Goal: Task Accomplishment & Management: Complete application form

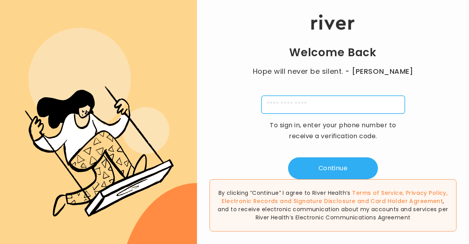
click at [290, 106] on input "tel" at bounding box center [334, 105] width 144 height 18
type input "**********"
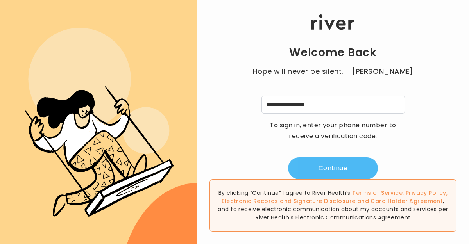
click at [326, 169] on button "Continue" at bounding box center [333, 169] width 90 height 22
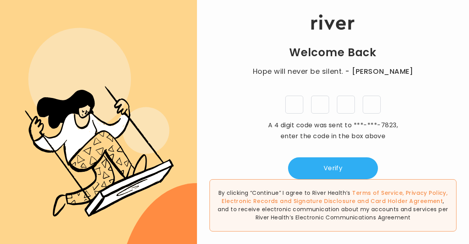
type input "*"
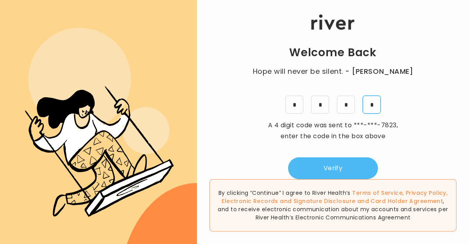
type input "*"
click at [350, 172] on button "Verify" at bounding box center [333, 169] width 90 height 22
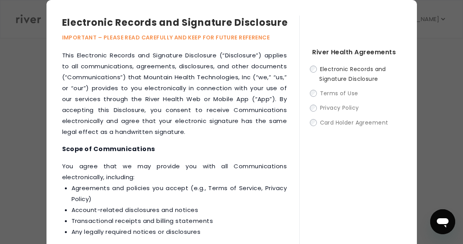
click at [16, 44] on div "Electronic Records and Signature Disclosure IMPORTANT – PLEASE READ CAREFULLY A…" at bounding box center [231, 141] width 463 height 282
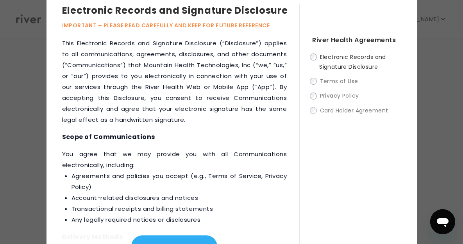
scroll to position [38, 0]
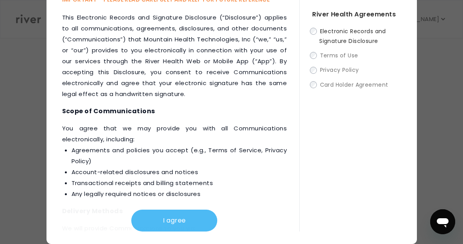
click at [176, 219] on button "I agree" at bounding box center [174, 221] width 86 height 22
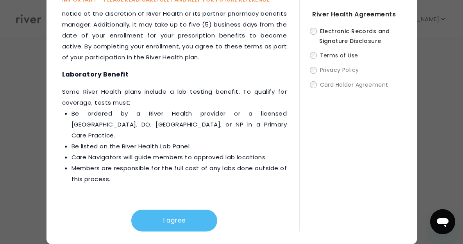
click at [183, 223] on button "I agree" at bounding box center [174, 221] width 86 height 22
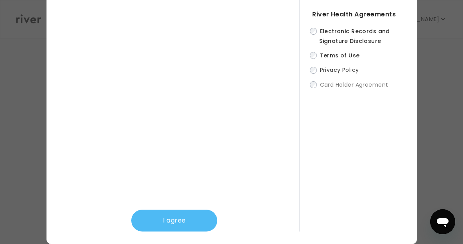
click at [185, 217] on button "I agree" at bounding box center [174, 221] width 86 height 22
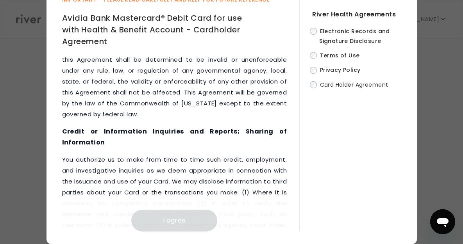
scroll to position [5109, 0]
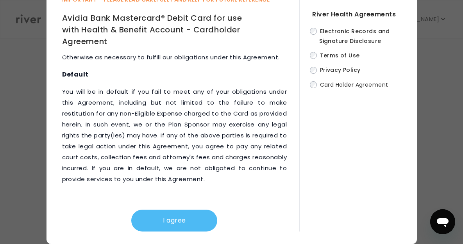
click at [171, 222] on button "I agree" at bounding box center [174, 221] width 86 height 22
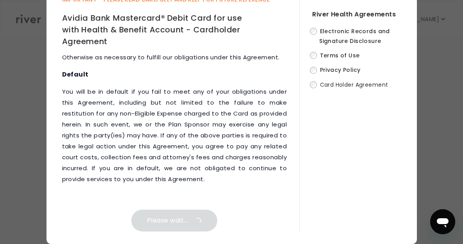
scroll to position [0, 0]
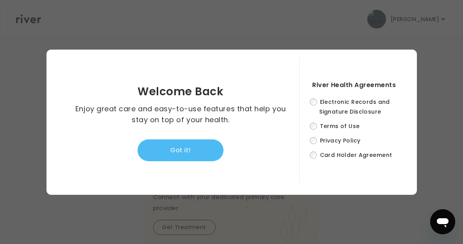
click at [190, 147] on button "Got it!" at bounding box center [181, 151] width 86 height 22
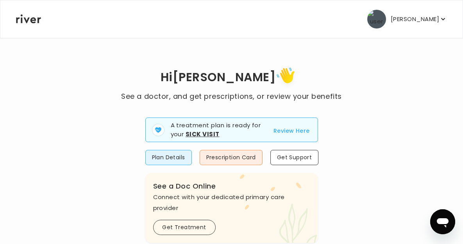
click at [440, 20] on icon "button" at bounding box center [444, 19] width 8 height 8
